Goal: Transaction & Acquisition: Obtain resource

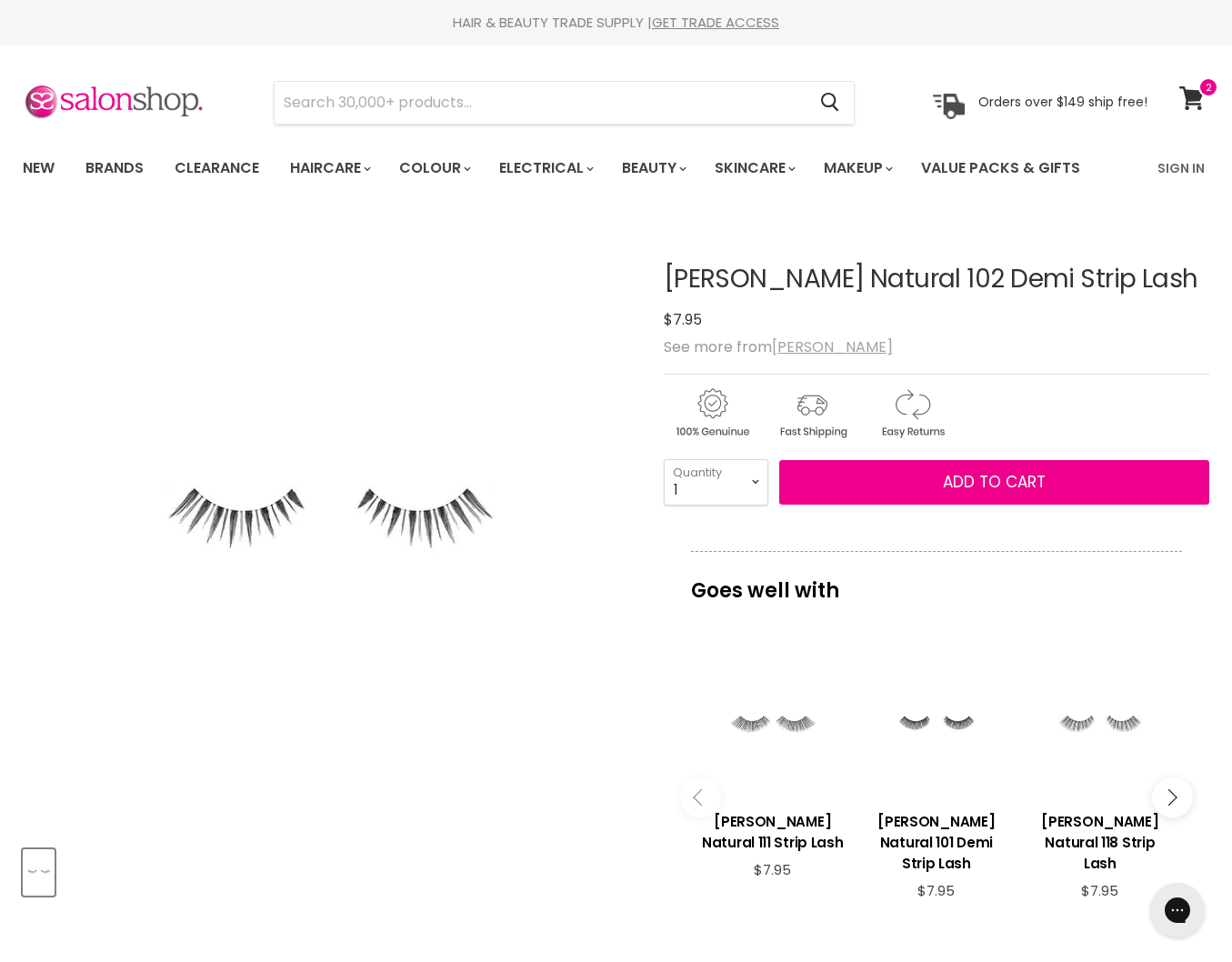
click at [802, 347] on u "[PERSON_NAME]" at bounding box center [832, 347] width 120 height 21
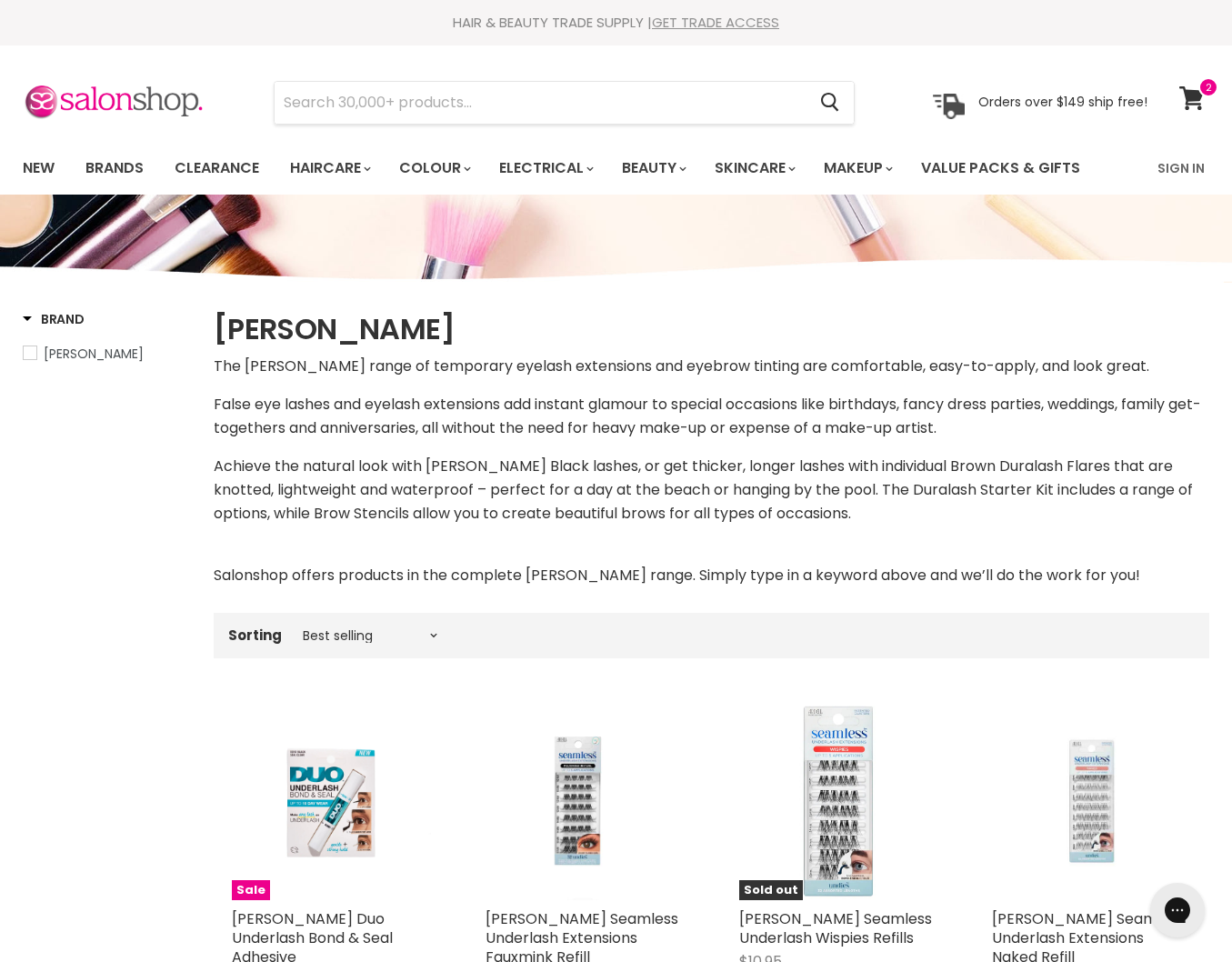
click at [727, 24] on link "GET TRADE ACCESS" at bounding box center [715, 22] width 127 height 19
